Goal: Information Seeking & Learning: Learn about a topic

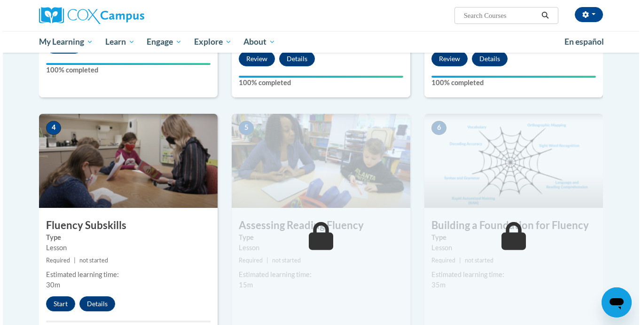
scroll to position [380, 0]
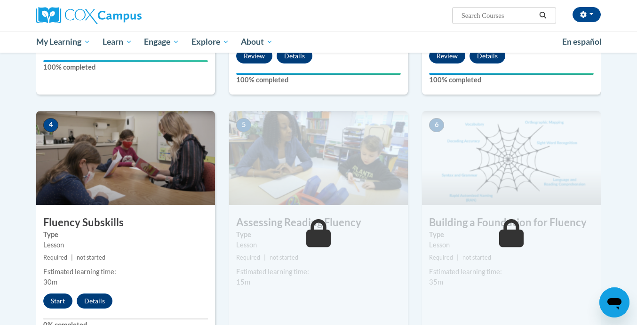
click at [54, 310] on div "4 Fluency Subskills Type Lesson Required | not started Estimated learning time:…" at bounding box center [125, 225] width 179 height 229
click at [55, 307] on button "Start" at bounding box center [57, 300] width 29 height 15
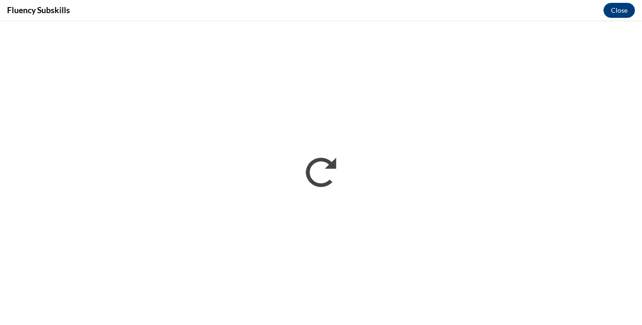
scroll to position [0, 0]
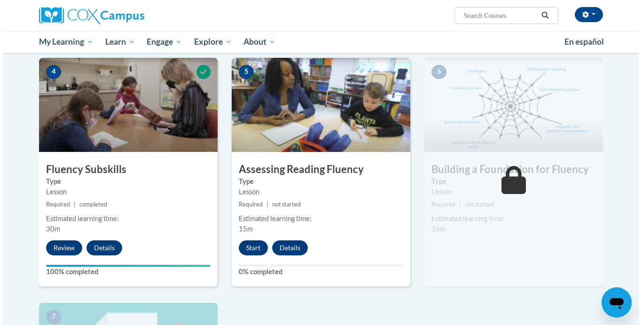
scroll to position [433, 0]
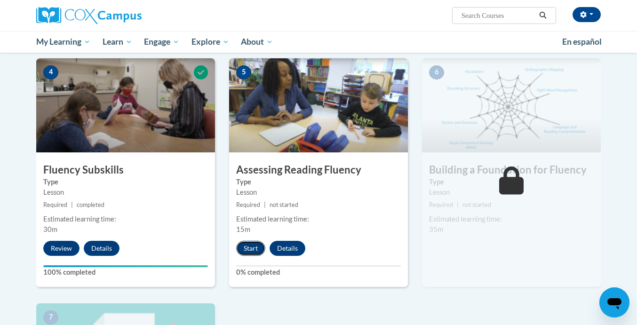
click at [256, 249] on button "Start" at bounding box center [250, 248] width 29 height 15
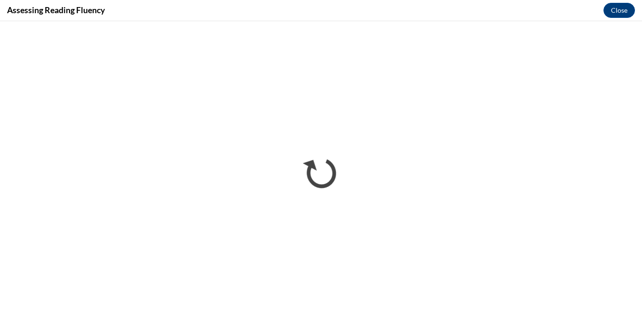
scroll to position [0, 0]
